Goal: Use online tool/utility: Utilize a website feature to perform a specific function

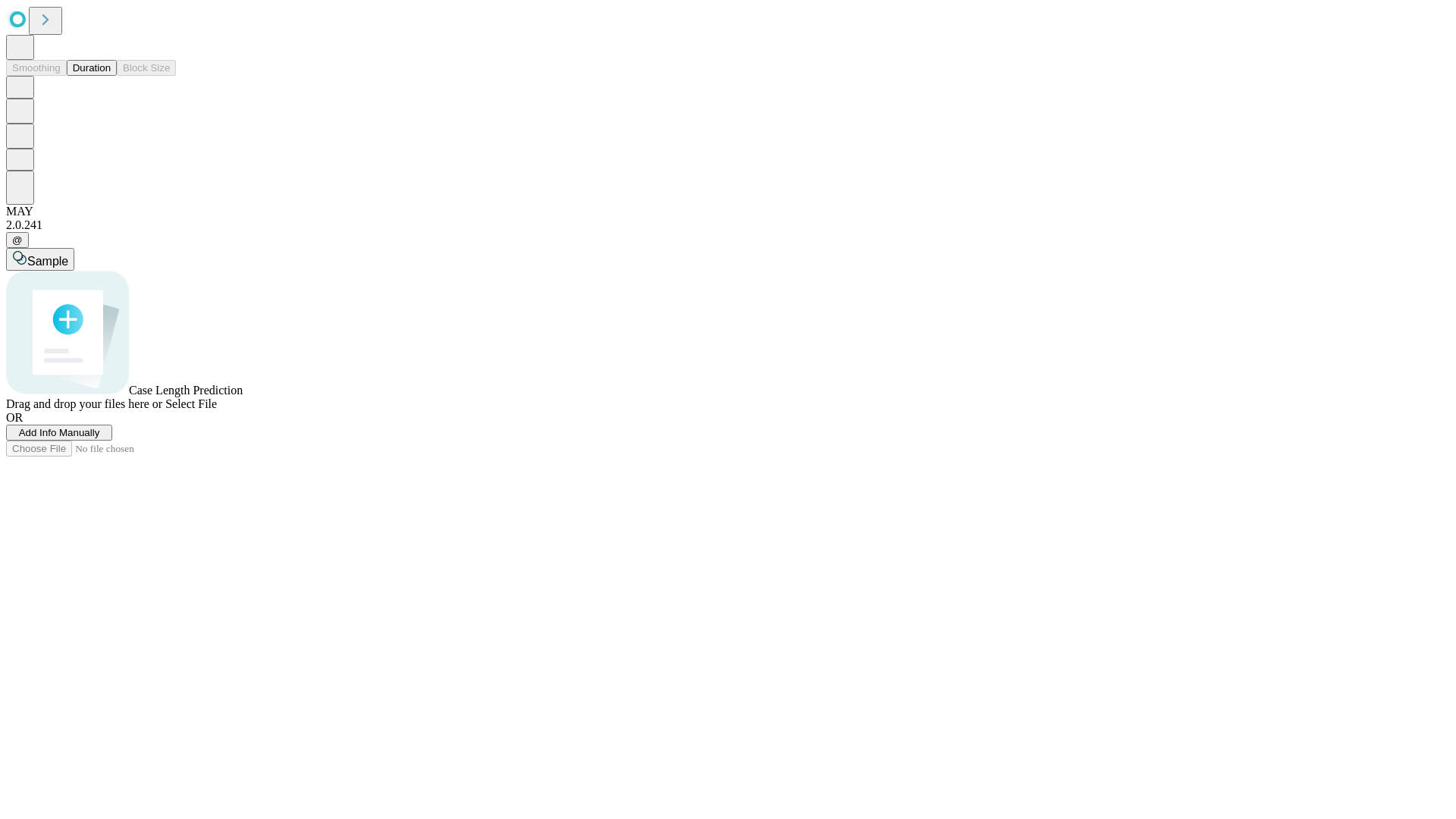
click at [111, 76] on button "Duration" at bounding box center [91, 67] width 50 height 16
click at [100, 439] on span "Add Info Manually" at bounding box center [59, 433] width 81 height 11
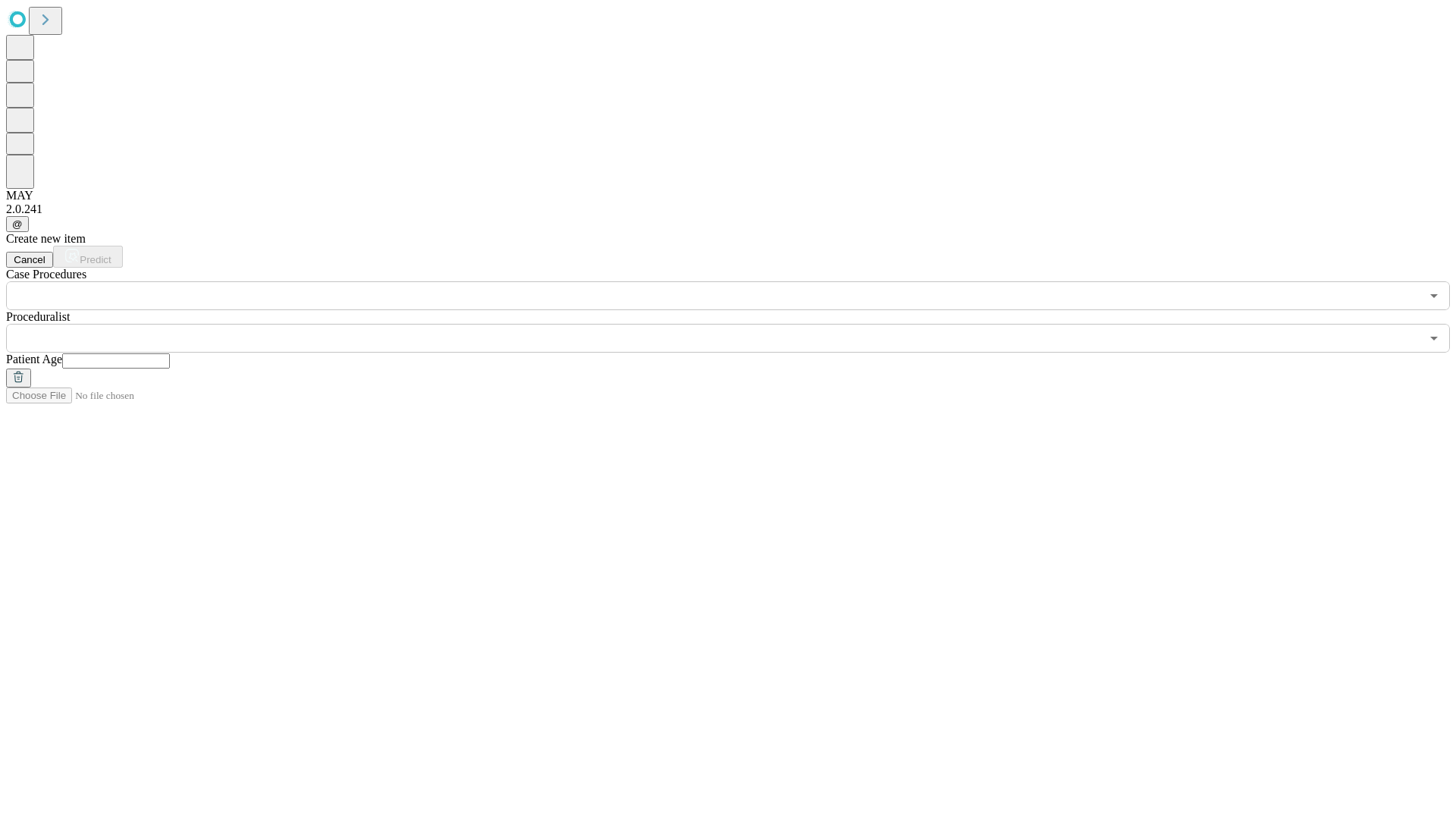
click at [170, 353] on input "text" at bounding box center [116, 361] width 107 height 16
type input "**"
click at [738, 324] on input "text" at bounding box center [713, 338] width 1414 height 29
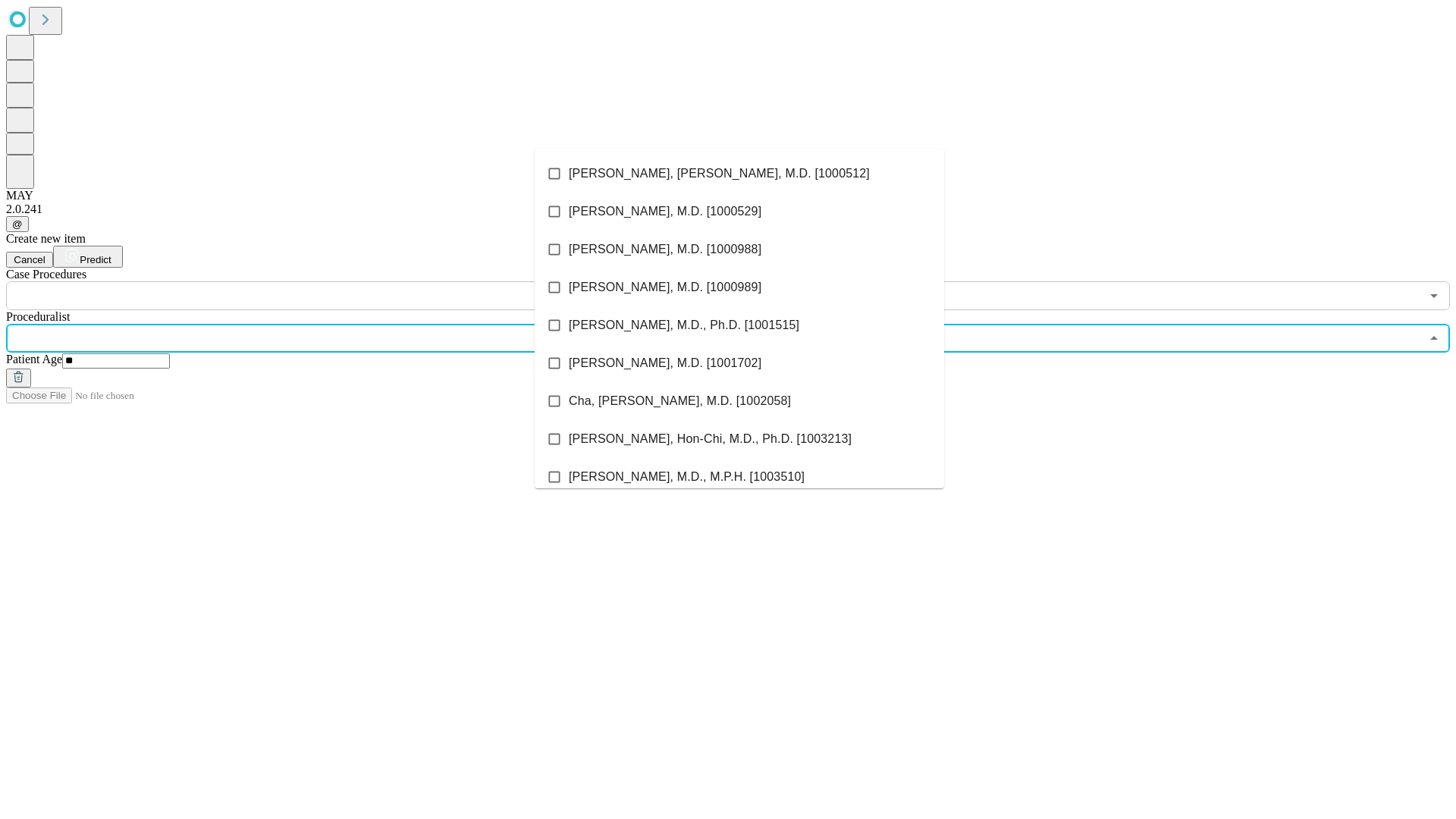
click at [739, 174] on li "[PERSON_NAME], [PERSON_NAME], M.D. [1000512]" at bounding box center [739, 174] width 410 height 38
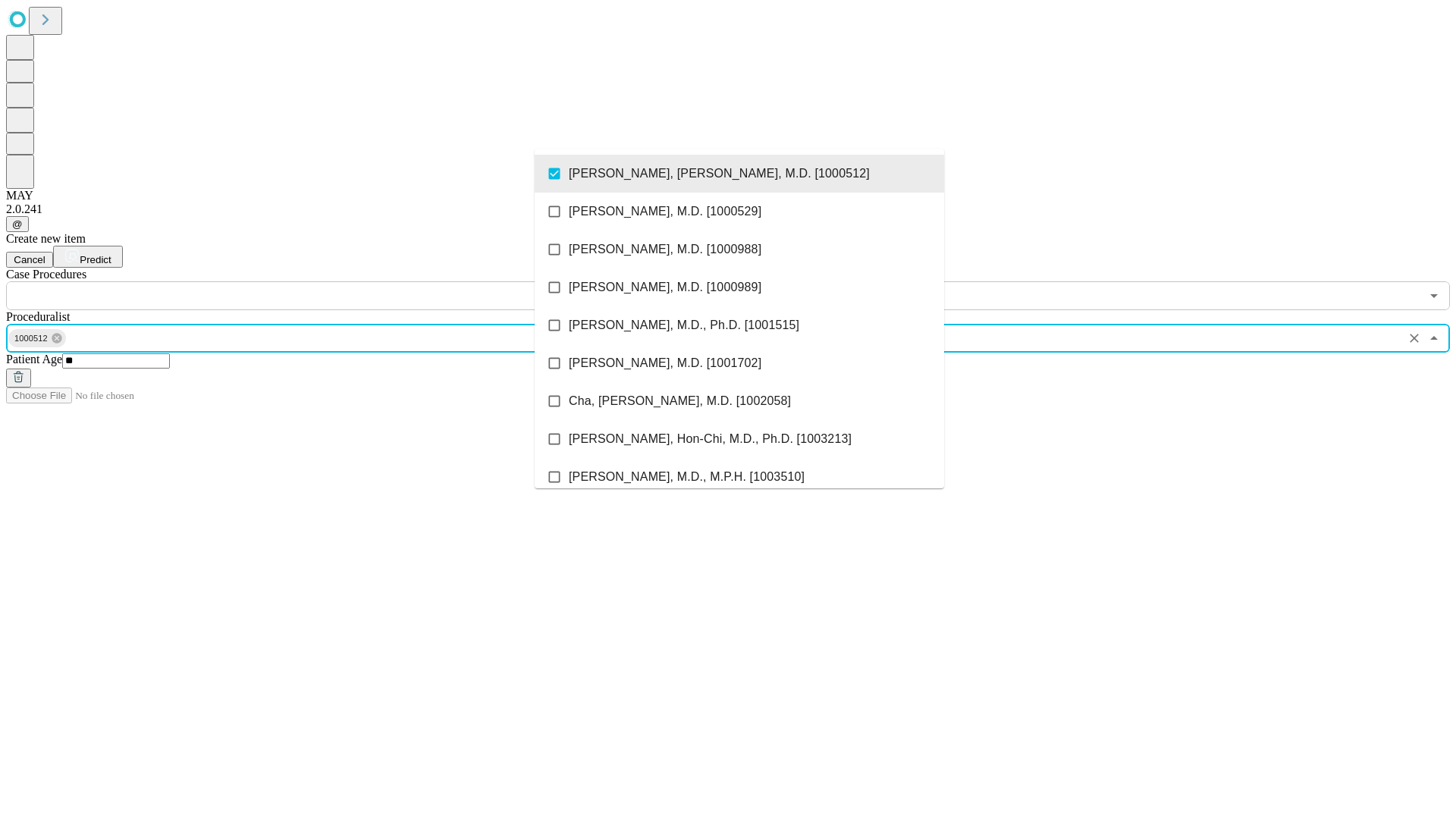
click at [319, 281] on input "text" at bounding box center [713, 295] width 1414 height 29
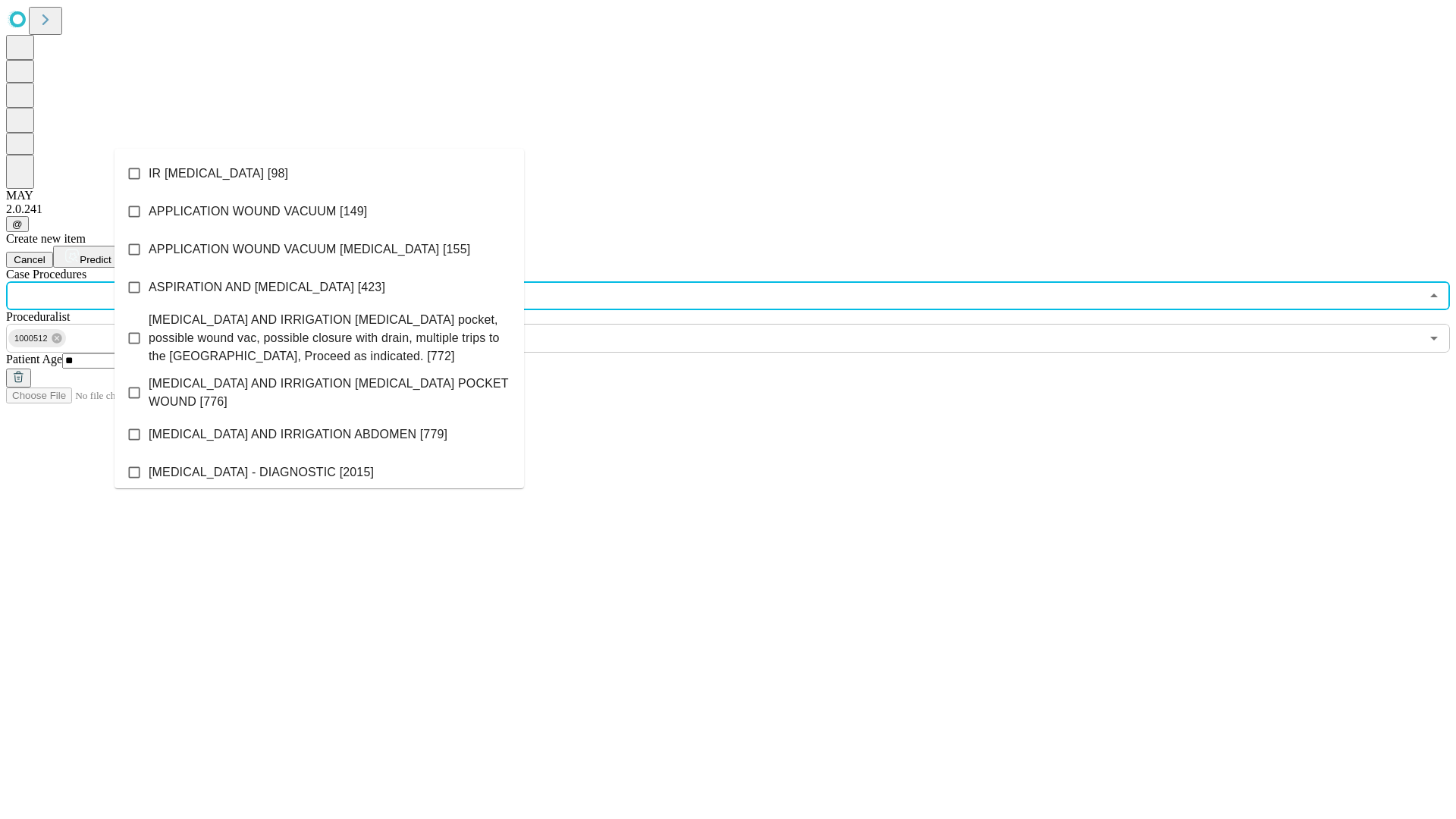
click at [320, 174] on li "IR [MEDICAL_DATA] [98]" at bounding box center [320, 174] width 410 height 38
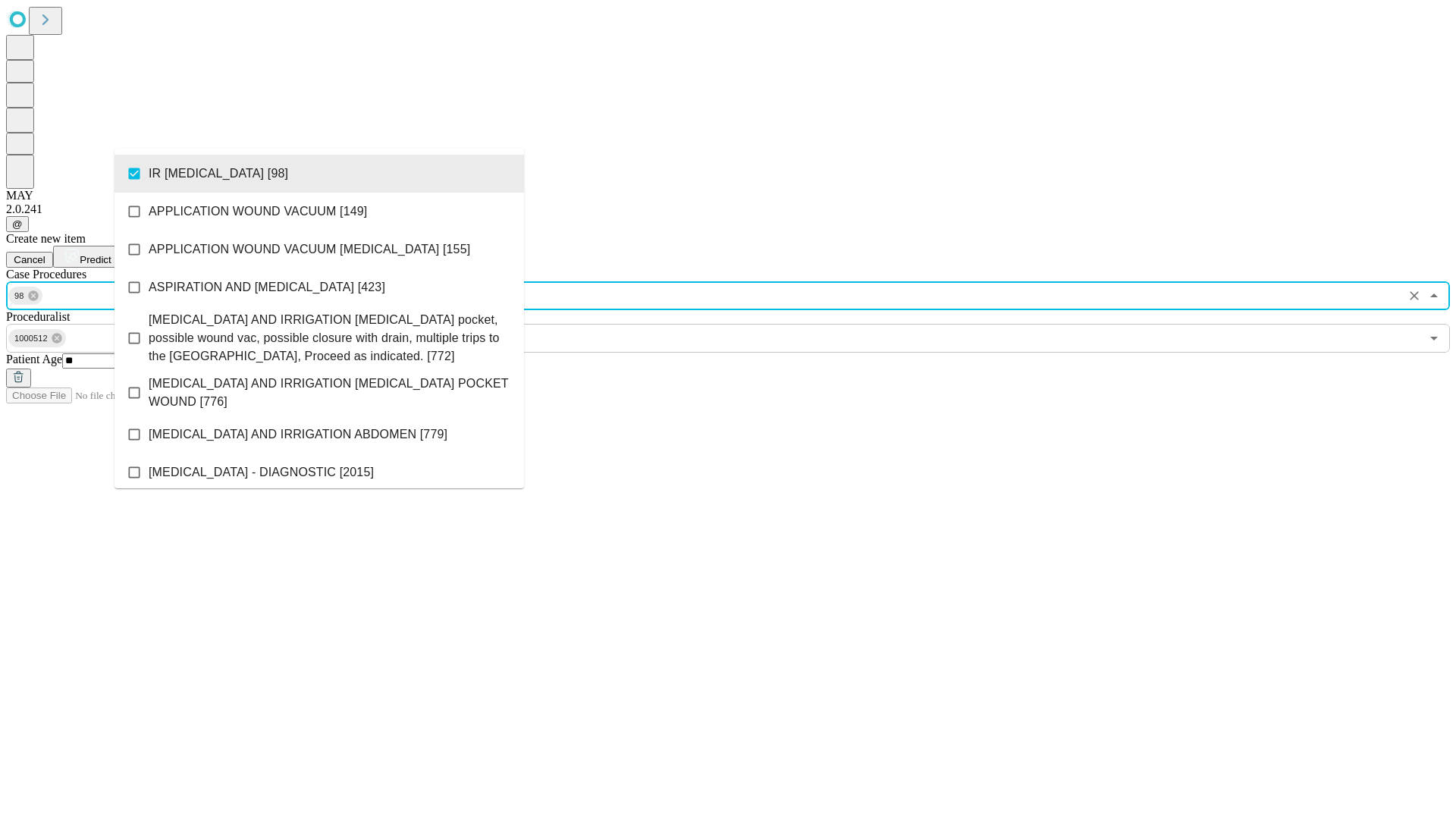
click at [111, 254] on span "Predict" at bounding box center [95, 260] width 31 height 11
